Goal: Task Accomplishment & Management: Use online tool/utility

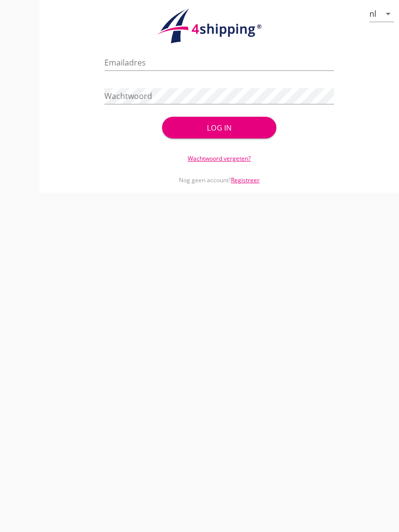
click at [153, 68] on input "Emailadres" at bounding box center [218, 63] width 229 height 16
type input "[EMAIL_ADDRESS][DOMAIN_NAME]"
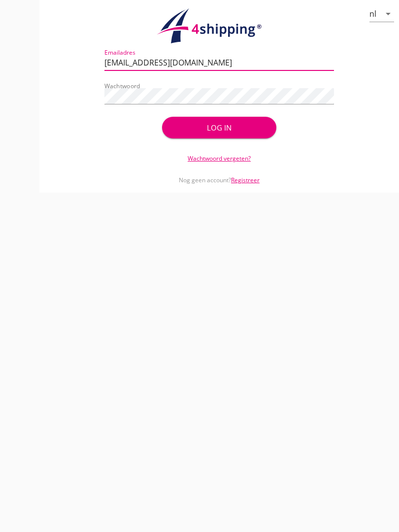
click at [238, 133] on div "Log in" at bounding box center [219, 127] width 83 height 11
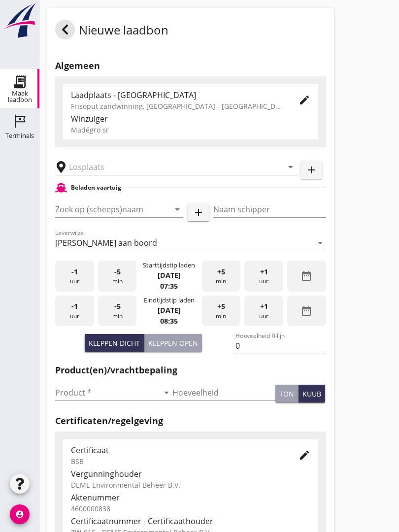
click at [117, 173] on input "text" at bounding box center [169, 167] width 200 height 16
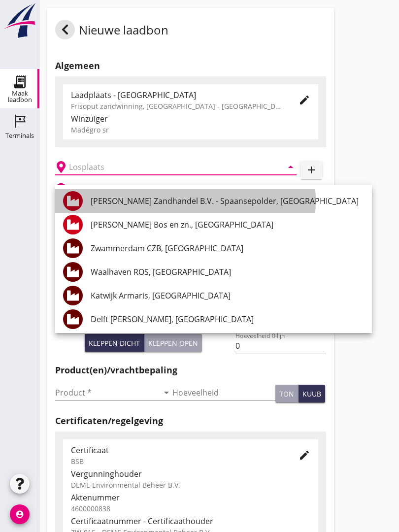
click at [188, 196] on div "[PERSON_NAME] Zandhandel B.V. - Spaansepolder, [GEOGRAPHIC_DATA]" at bounding box center [227, 201] width 273 height 12
type input "[PERSON_NAME] Zandhandel B.V. - Spaansepolder, [GEOGRAPHIC_DATA]"
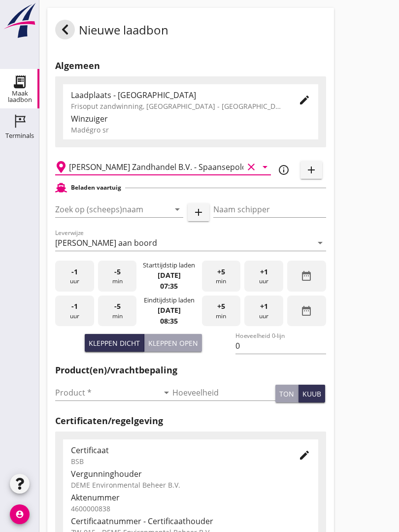
click at [129, 217] on input "Zoek op (scheeps)naam" at bounding box center [105, 209] width 100 height 16
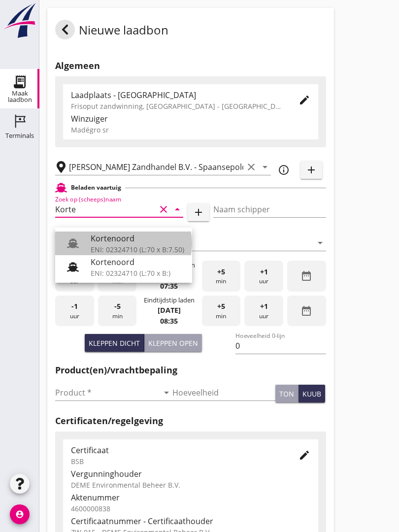
click at [119, 241] on div "Kortenoord" at bounding box center [138, 238] width 94 height 12
type input "Kortenoord"
type input "[PERSON_NAME]"
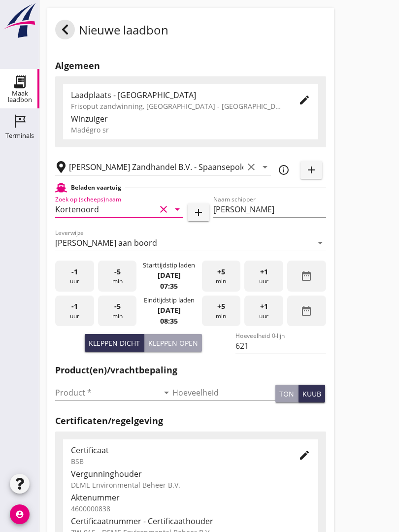
click at [178, 348] on div "Kleppen open" at bounding box center [173, 343] width 50 height 10
type input "518"
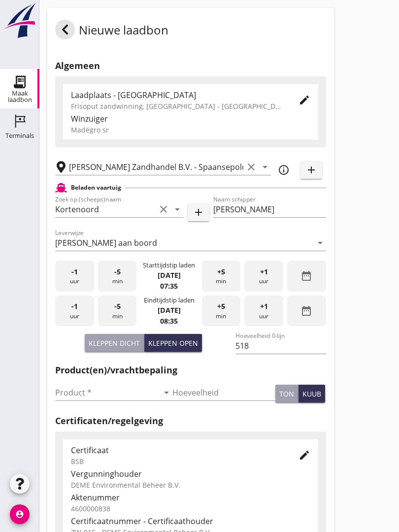
click at [76, 398] on input "Product *" at bounding box center [106, 392] width 103 height 16
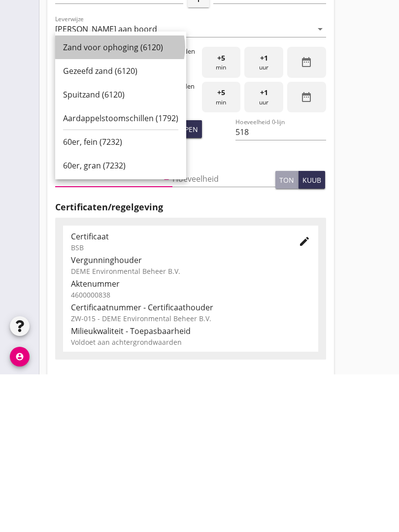
click at [100, 193] on div "Zand voor ophoging (6120)" at bounding box center [120, 205] width 115 height 24
type input "Zand voor ophoging (6120)"
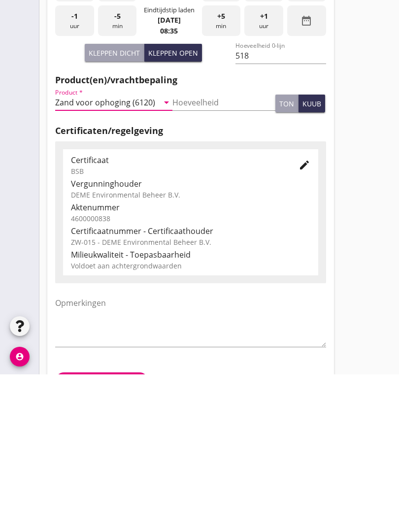
scroll to position [172, 0]
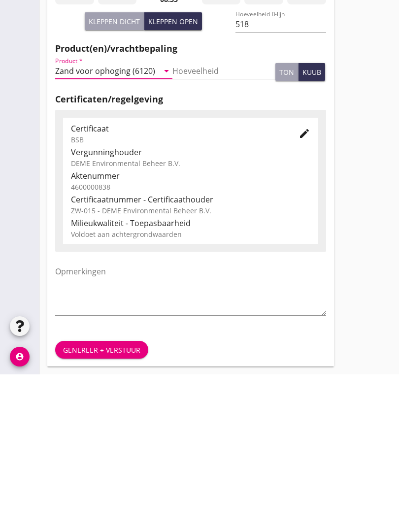
click at [103, 502] on div "Genereer + verstuur" at bounding box center [101, 507] width 77 height 10
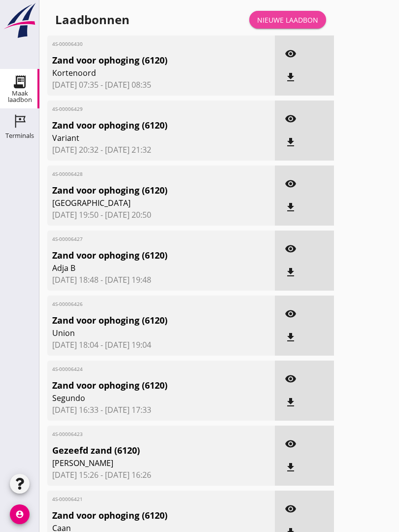
click at [304, 25] on div "Nieuwe laadbon" at bounding box center [287, 20] width 61 height 10
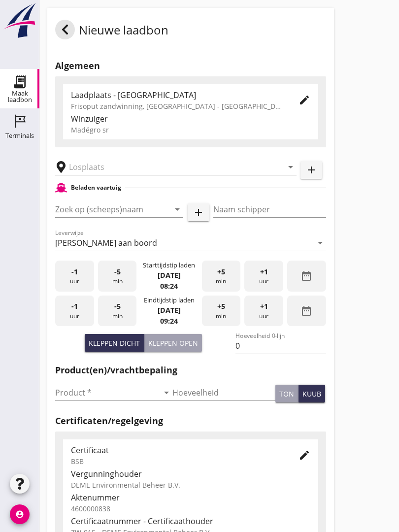
click at [118, 174] on input "text" at bounding box center [169, 167] width 200 height 16
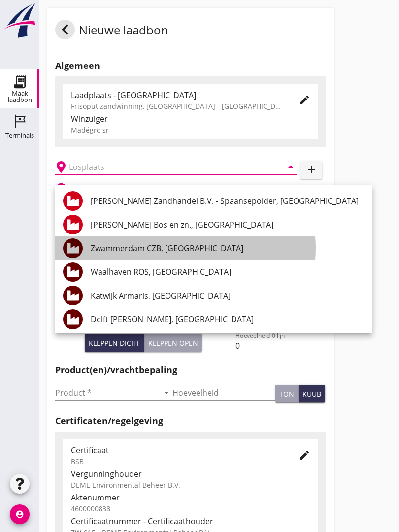
click at [197, 244] on div "Zwammerdam CZB, [GEOGRAPHIC_DATA]" at bounding box center [227, 248] width 273 height 12
type input "Zwammerdam CZB, [GEOGRAPHIC_DATA]"
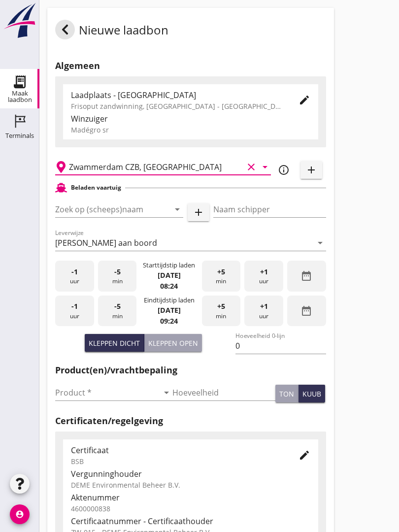
click at [144, 214] on input "Zoek op (scheeps)naam" at bounding box center [105, 209] width 100 height 16
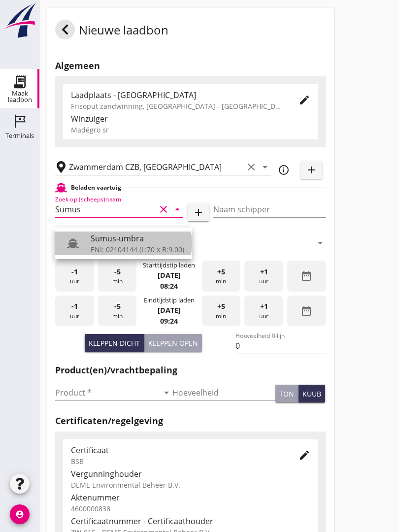
click at [133, 238] on div "Sumus-umbra" at bounding box center [138, 238] width 94 height 12
type input "Sumus-umbra"
type input "Hein"
type input "600"
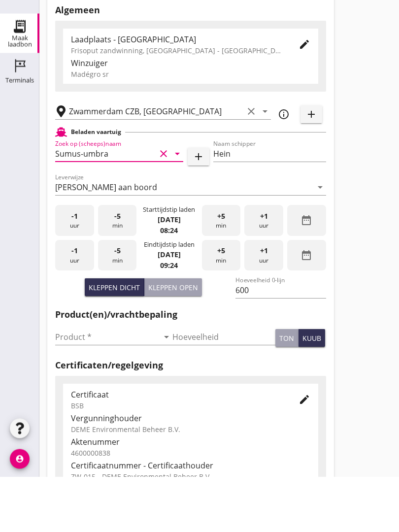
click at [82, 384] on input "Product *" at bounding box center [106, 392] width 103 height 16
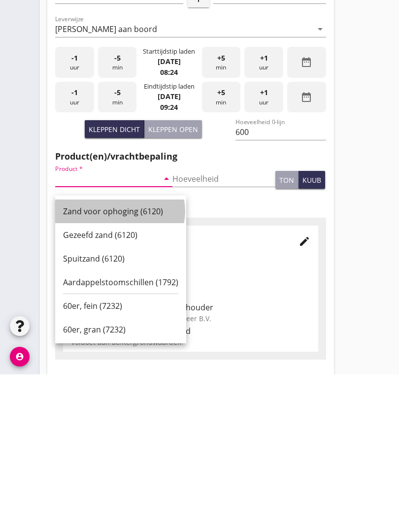
click at [127, 363] on div "Zand voor ophoging (6120)" at bounding box center [120, 369] width 115 height 12
type input "Zand voor ophoging (6120)"
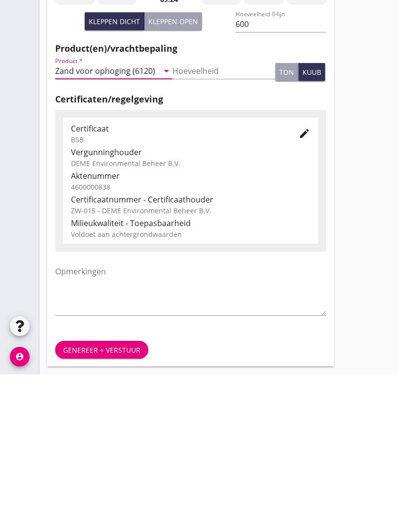
scroll to position [172, 0]
click at [113, 502] on div "Genereer + verstuur" at bounding box center [101, 507] width 77 height 10
